Goal: Task Accomplishment & Management: Manage account settings

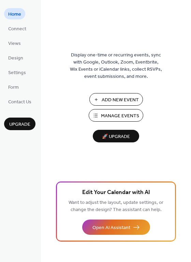
click at [121, 117] on span "Manage Events" at bounding box center [120, 116] width 38 height 7
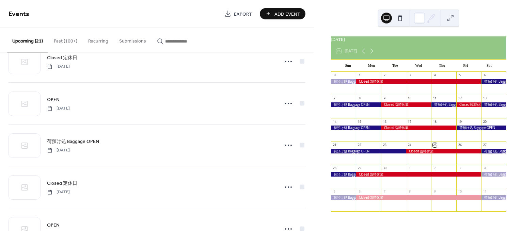
scroll to position [691, 0]
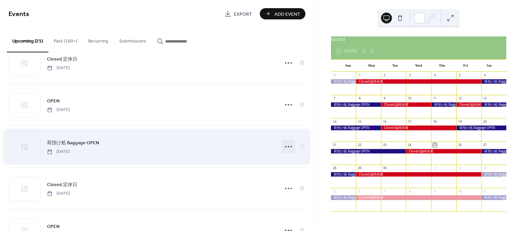
click at [288, 145] on icon at bounding box center [288, 146] width 11 height 11
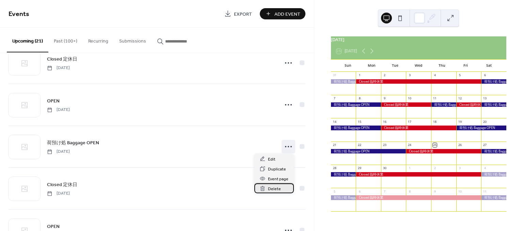
click at [275, 192] on span "Delete" at bounding box center [274, 188] width 13 height 7
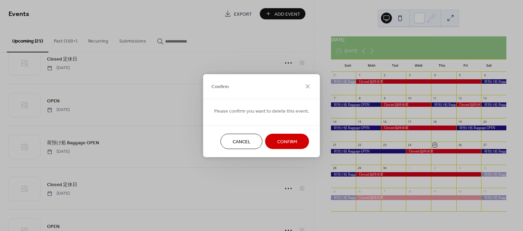
click at [283, 144] on span "Confirm" at bounding box center [287, 141] width 20 height 7
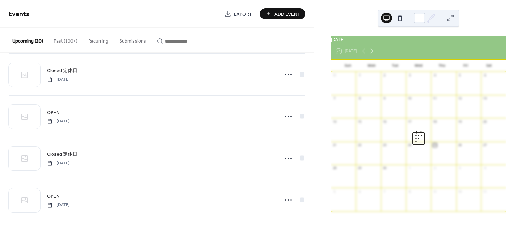
scroll to position [678, 0]
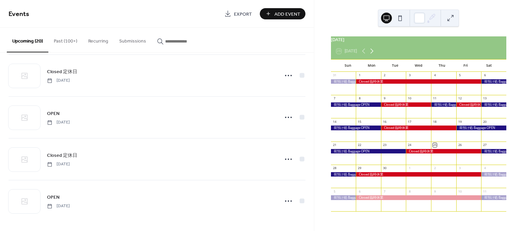
click at [374, 55] on icon at bounding box center [372, 51] width 8 height 8
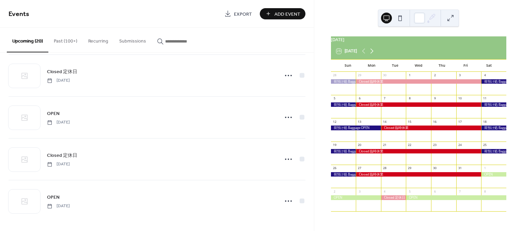
click at [372, 55] on icon at bounding box center [372, 51] width 8 height 8
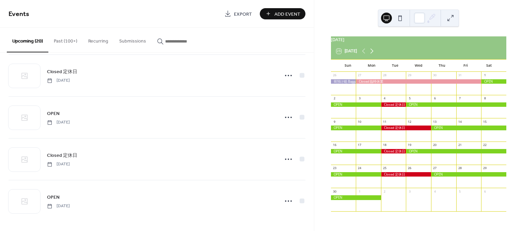
click at [371, 53] on icon at bounding box center [372, 51] width 8 height 8
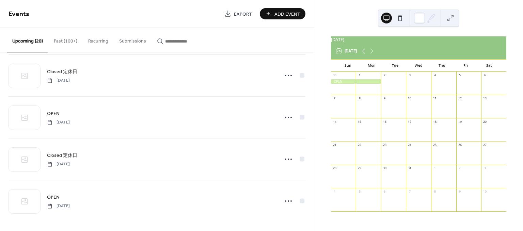
click at [362, 53] on icon at bounding box center [363, 51] width 8 height 8
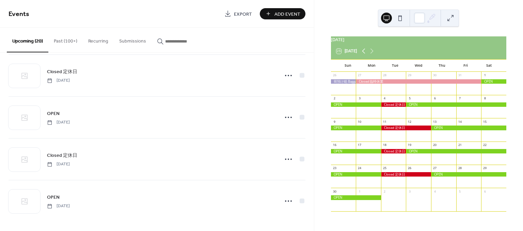
click at [362, 53] on icon at bounding box center [363, 51] width 8 height 8
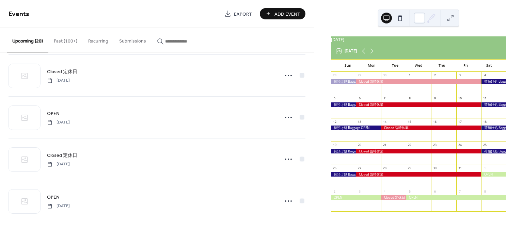
click at [362, 53] on icon at bounding box center [363, 51] width 8 height 8
